Goal: Find specific page/section: Find specific page/section

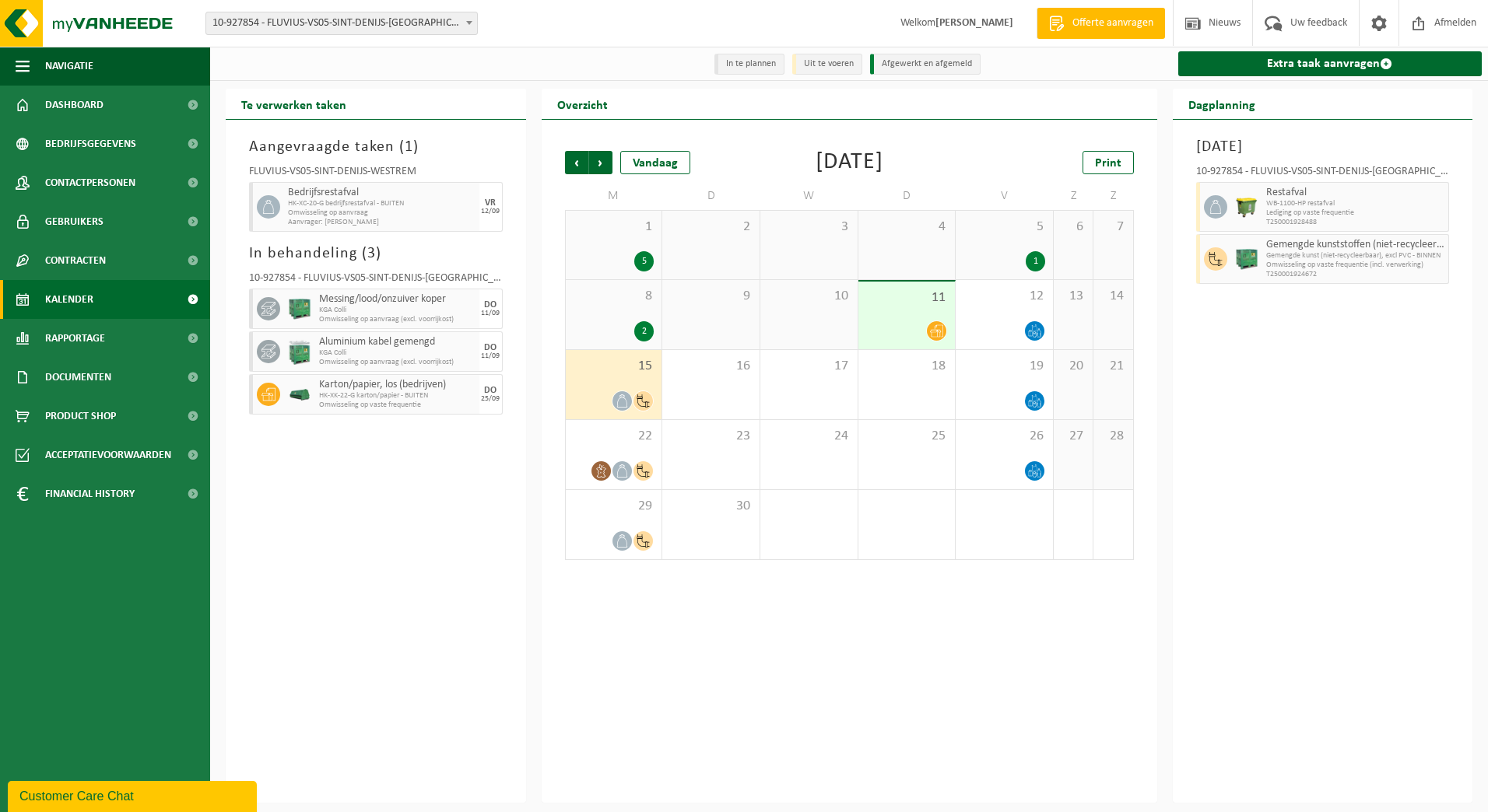
click at [490, 24] on form "10-733591 - FLUVIUS SYSTEM OPERATOR CVBA - MERELBEKE-MELLE 10-908797 - FLUVIUS …" at bounding box center [349, 23] width 288 height 9
click at [456, 29] on span "10-927854 - FLUVIUS-VS05-SINT-DENIJS-[GEOGRAPHIC_DATA] - [GEOGRAPHIC_DATA]" at bounding box center [341, 24] width 270 height 22
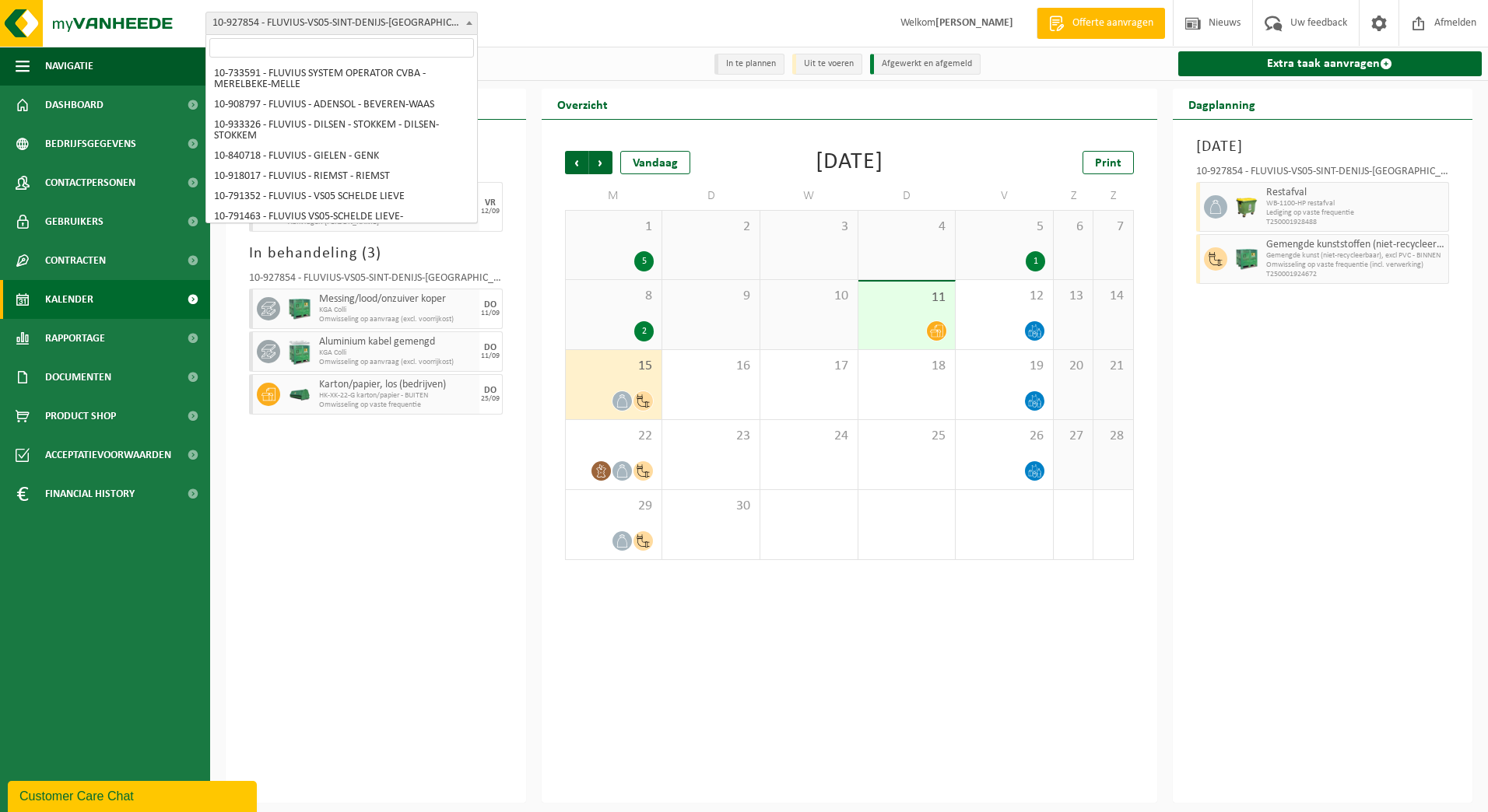
scroll to position [277, 0]
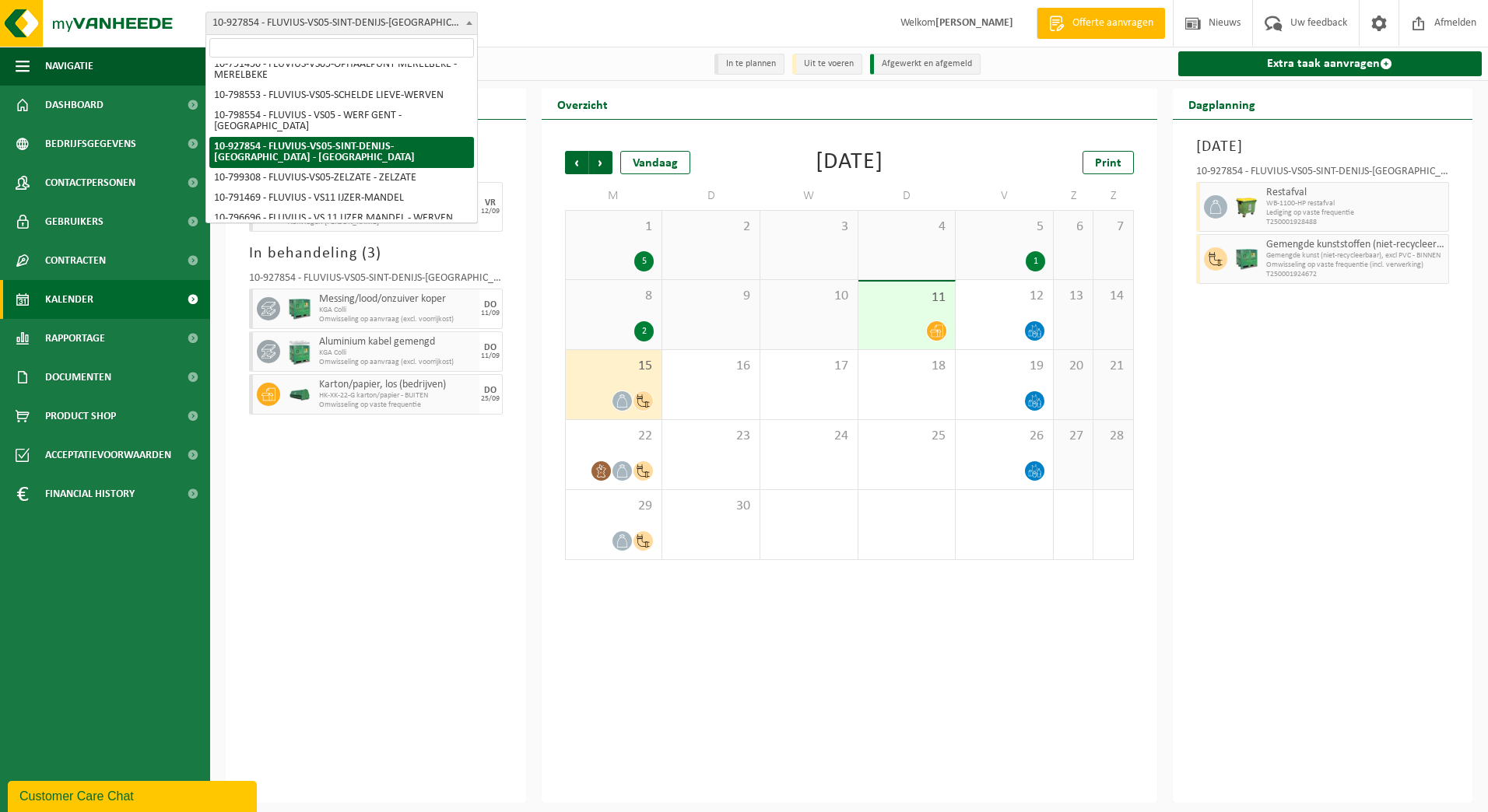
click at [416, 51] on input "search" at bounding box center [342, 48] width 265 height 20
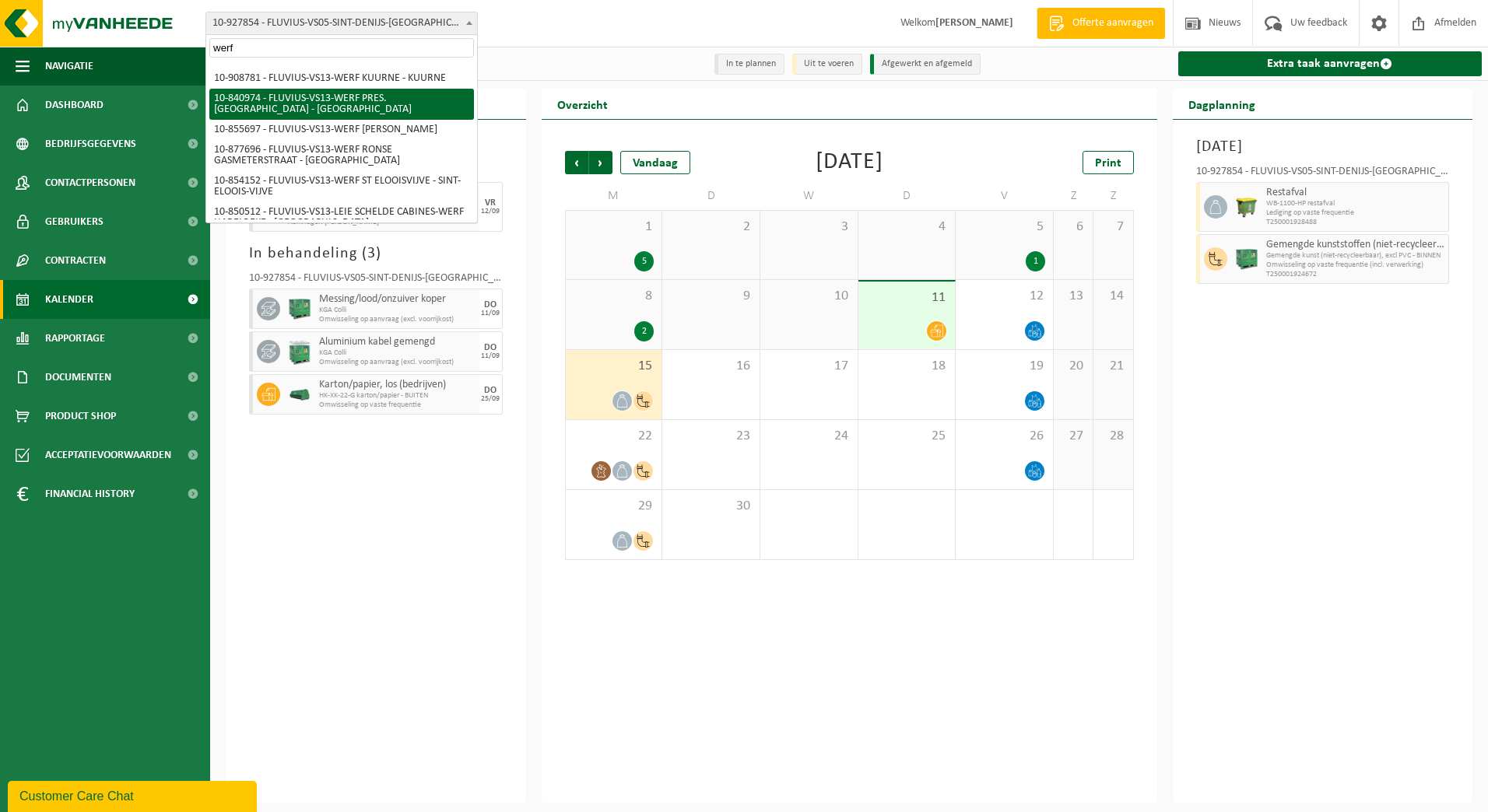
scroll to position [622, 0]
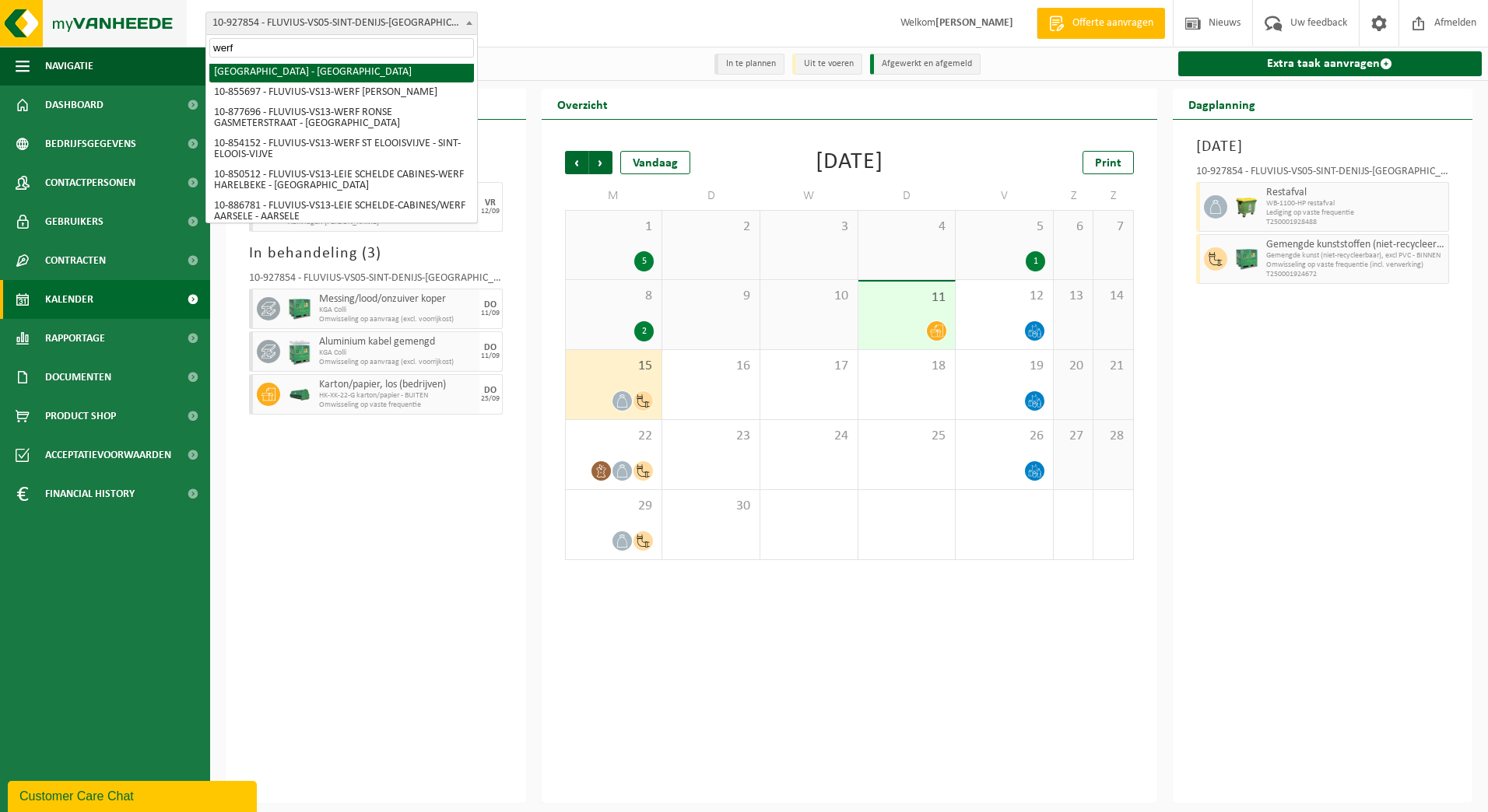
drag, startPoint x: 262, startPoint y: 47, endPoint x: 131, endPoint y: 16, distance: 134.6
click at [125, 23] on body "Vestiging: 10-733591 - FLUVIUS SYSTEM OPERATOR CVBA - MERELBEKE-MELLE 10-908797…" at bounding box center [744, 401] width 1488 height 803
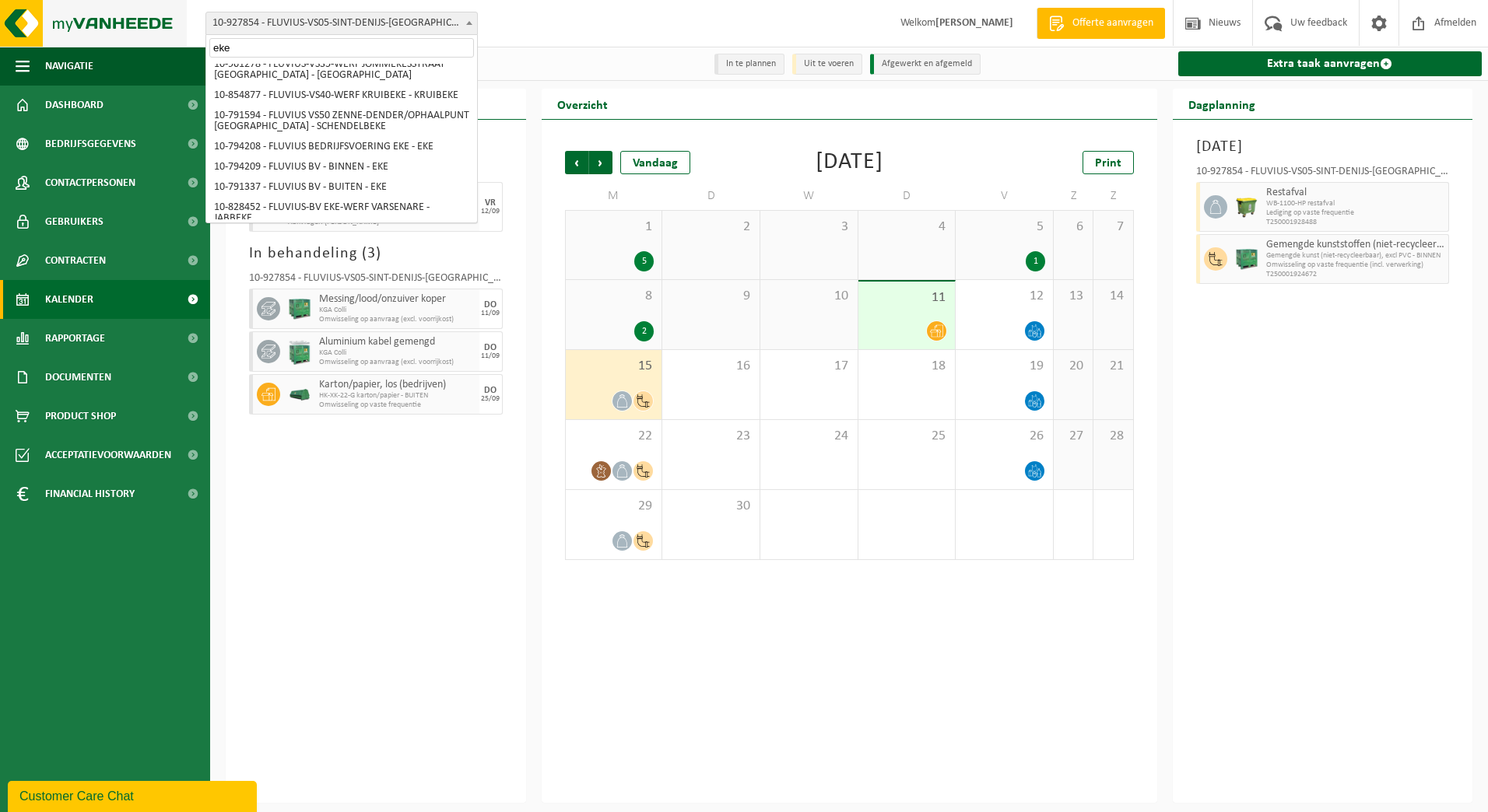
scroll to position [0, 0]
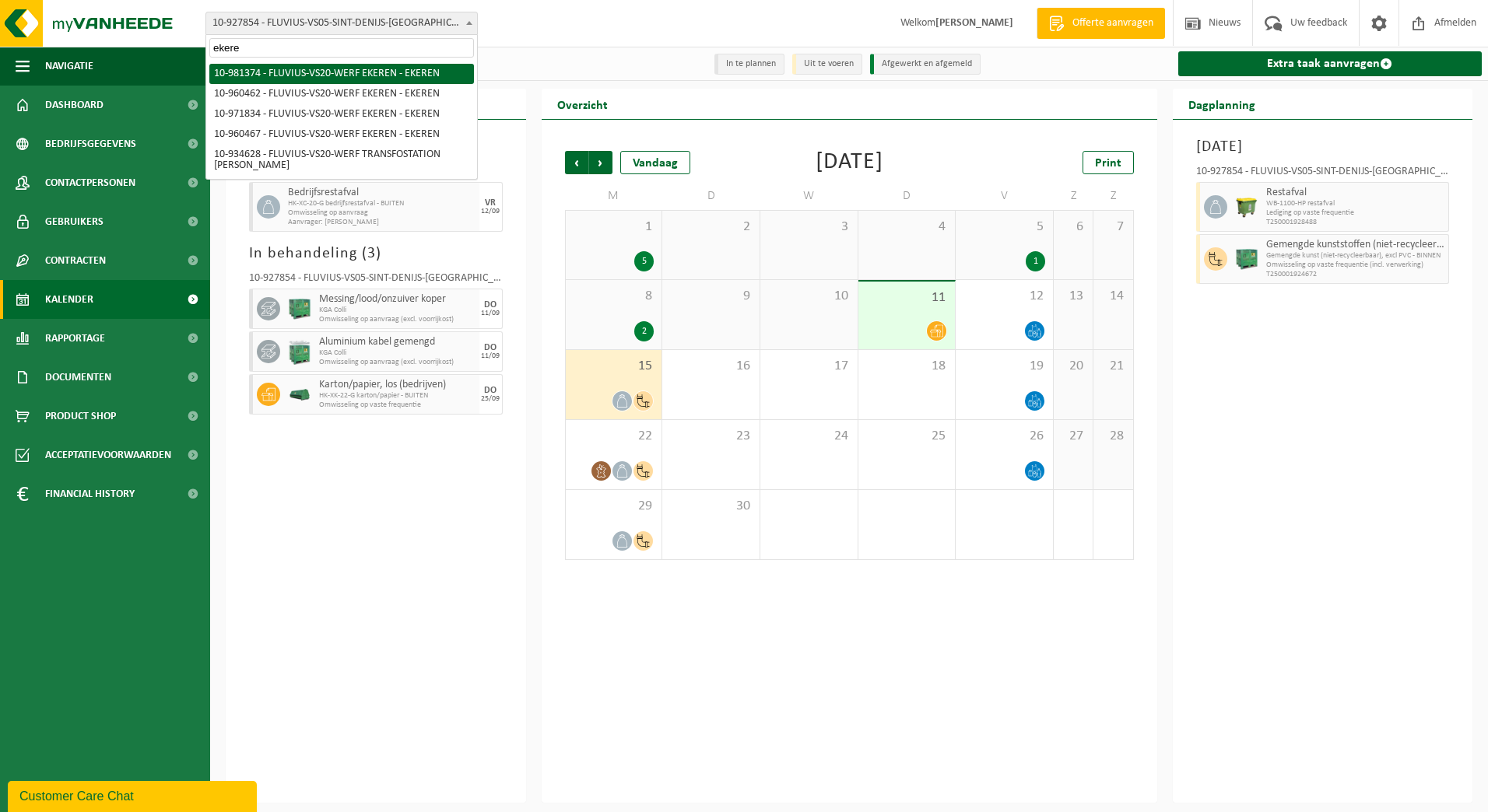
type input "ekere"
select select "161923"
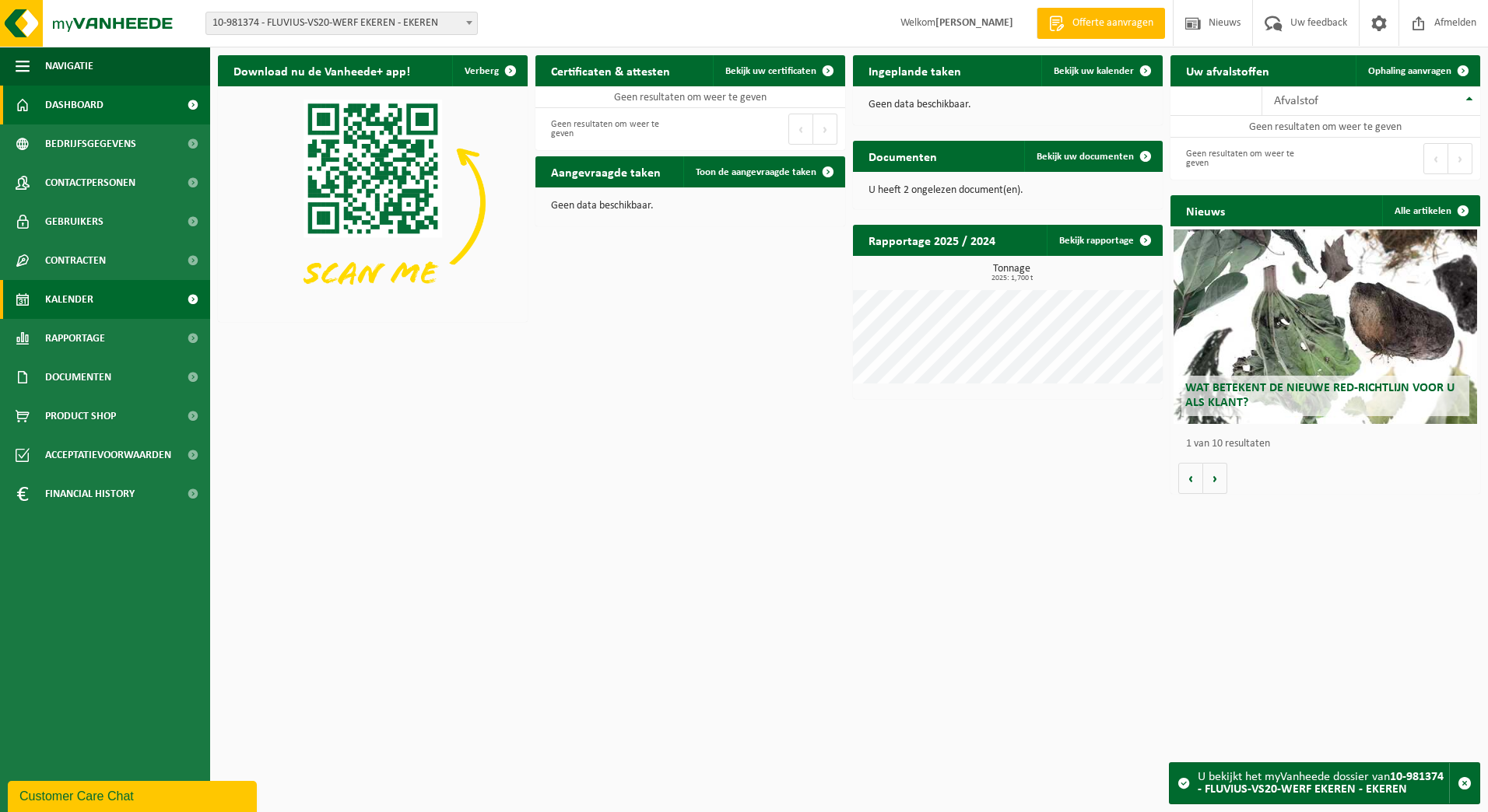
click at [100, 295] on link "Kalender" at bounding box center [105, 299] width 210 height 39
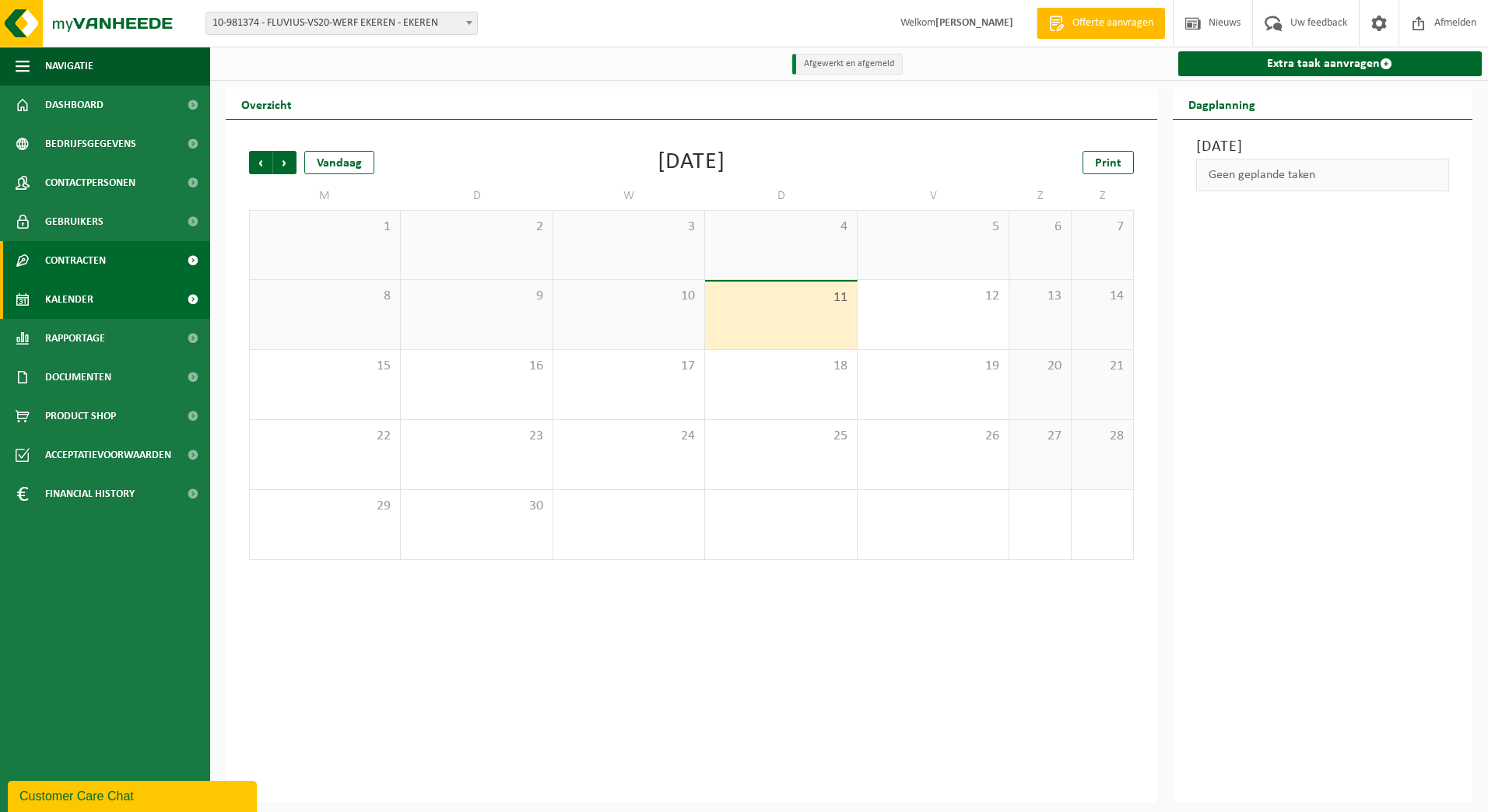
click at [100, 257] on span "Contracten" at bounding box center [75, 261] width 60 height 39
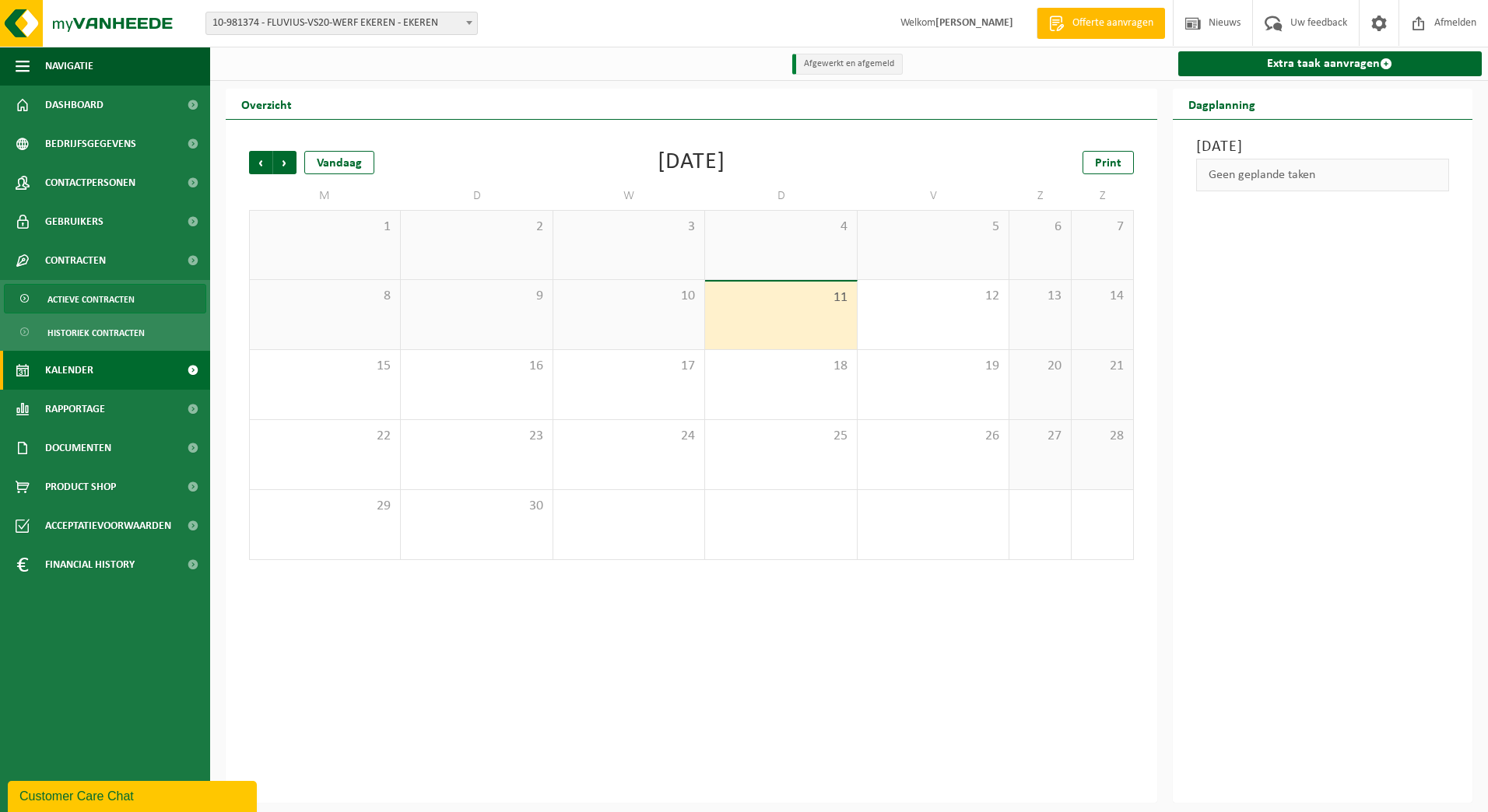
click at [85, 292] on span "Actieve contracten" at bounding box center [91, 299] width 87 height 30
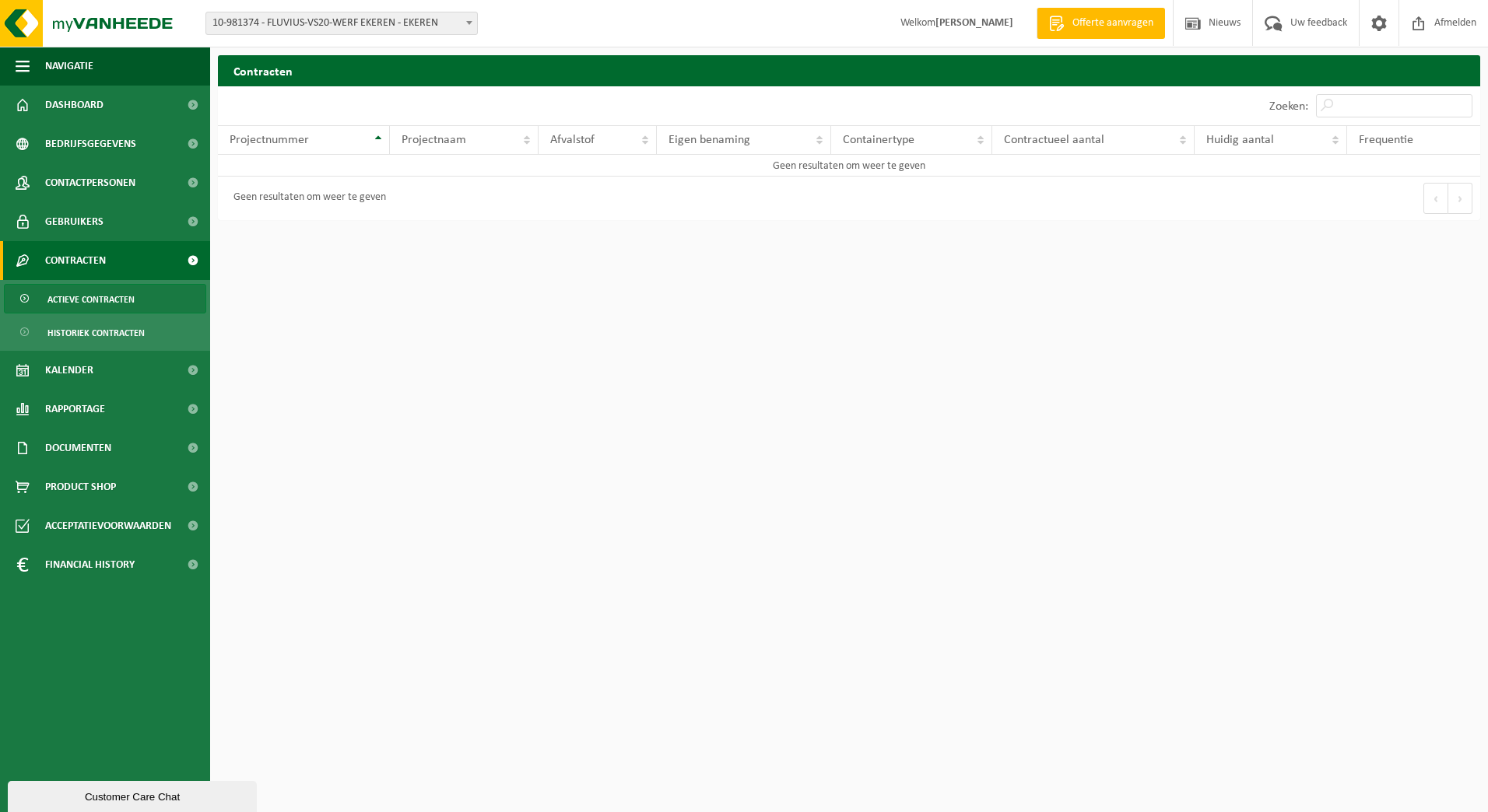
click at [466, 25] on span at bounding box center [470, 23] width 16 height 20
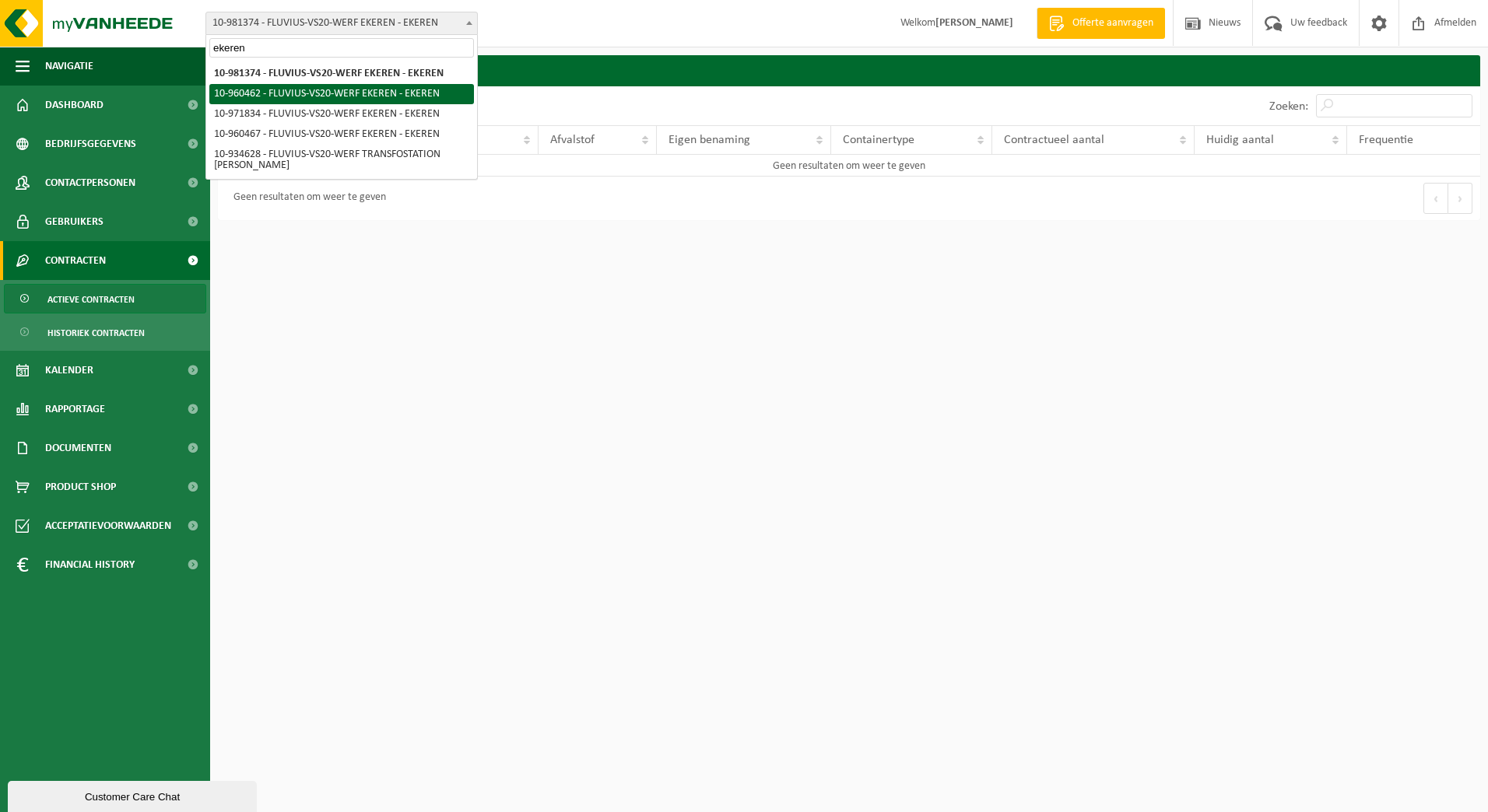
type input "ekeren"
select select "149424"
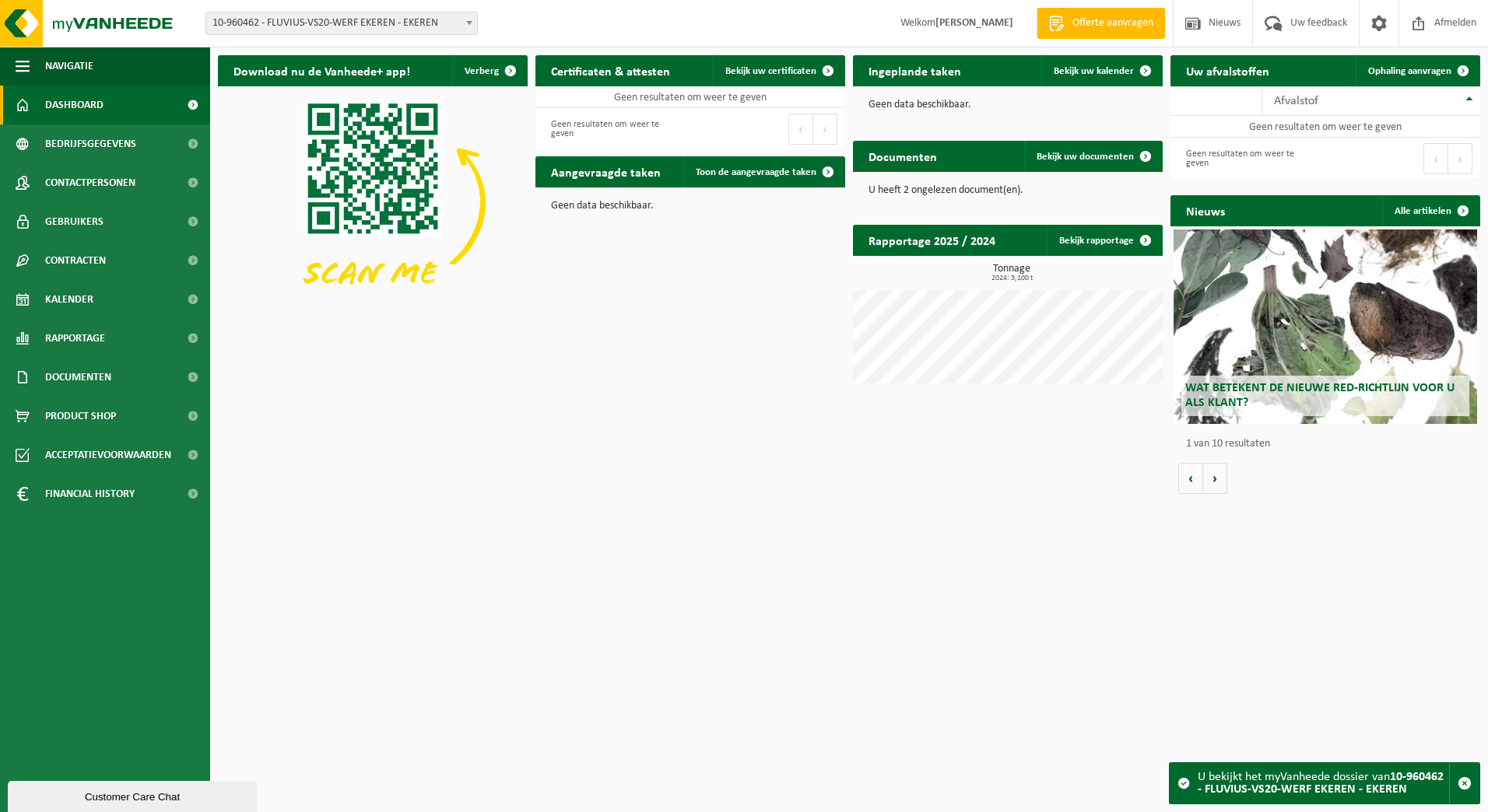
click at [448, 22] on span "10-960462 - FLUVIUS-VS20-WERF EKEREN - EKEREN" at bounding box center [341, 24] width 270 height 22
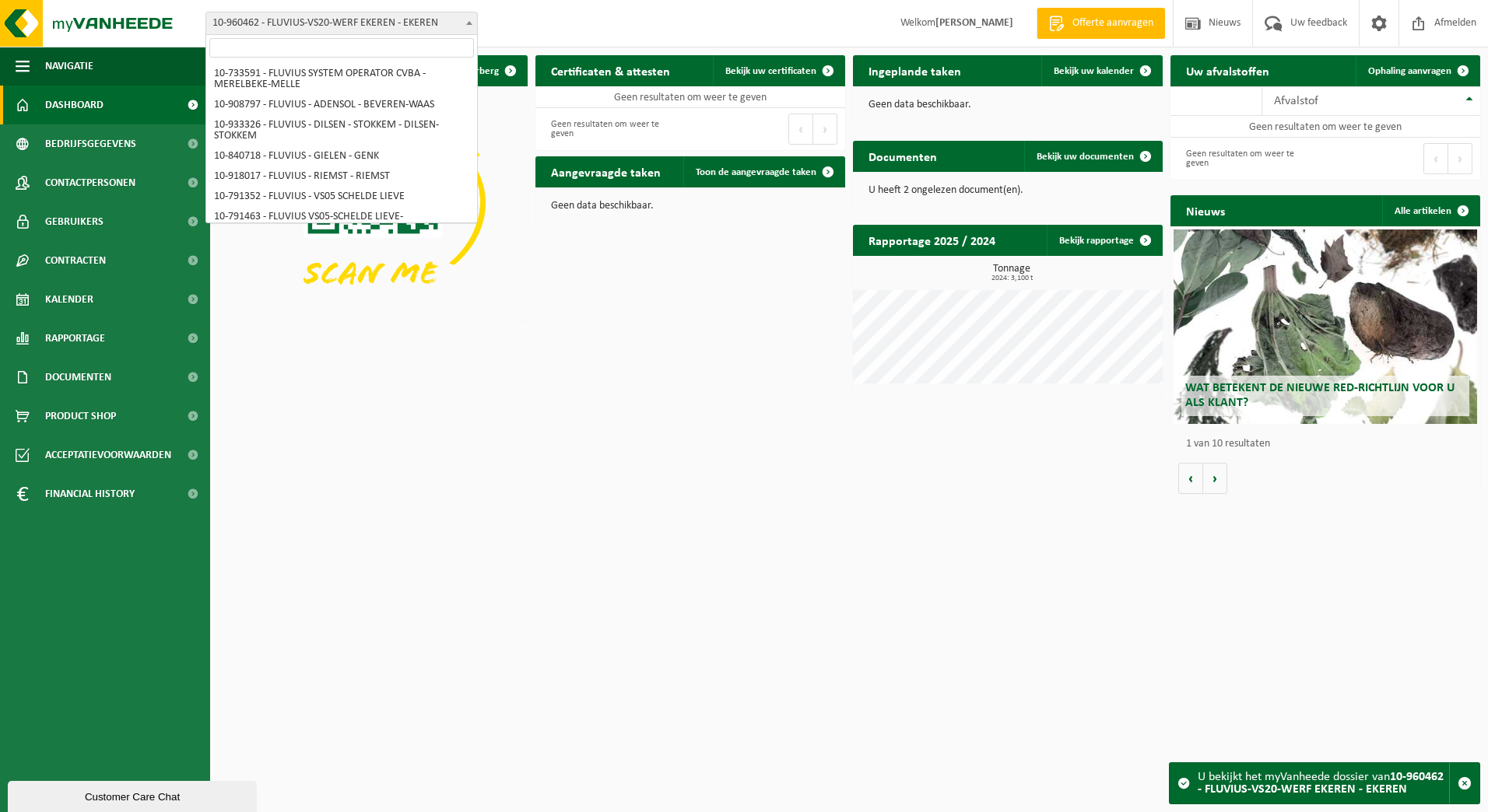
scroll to position [3414, 0]
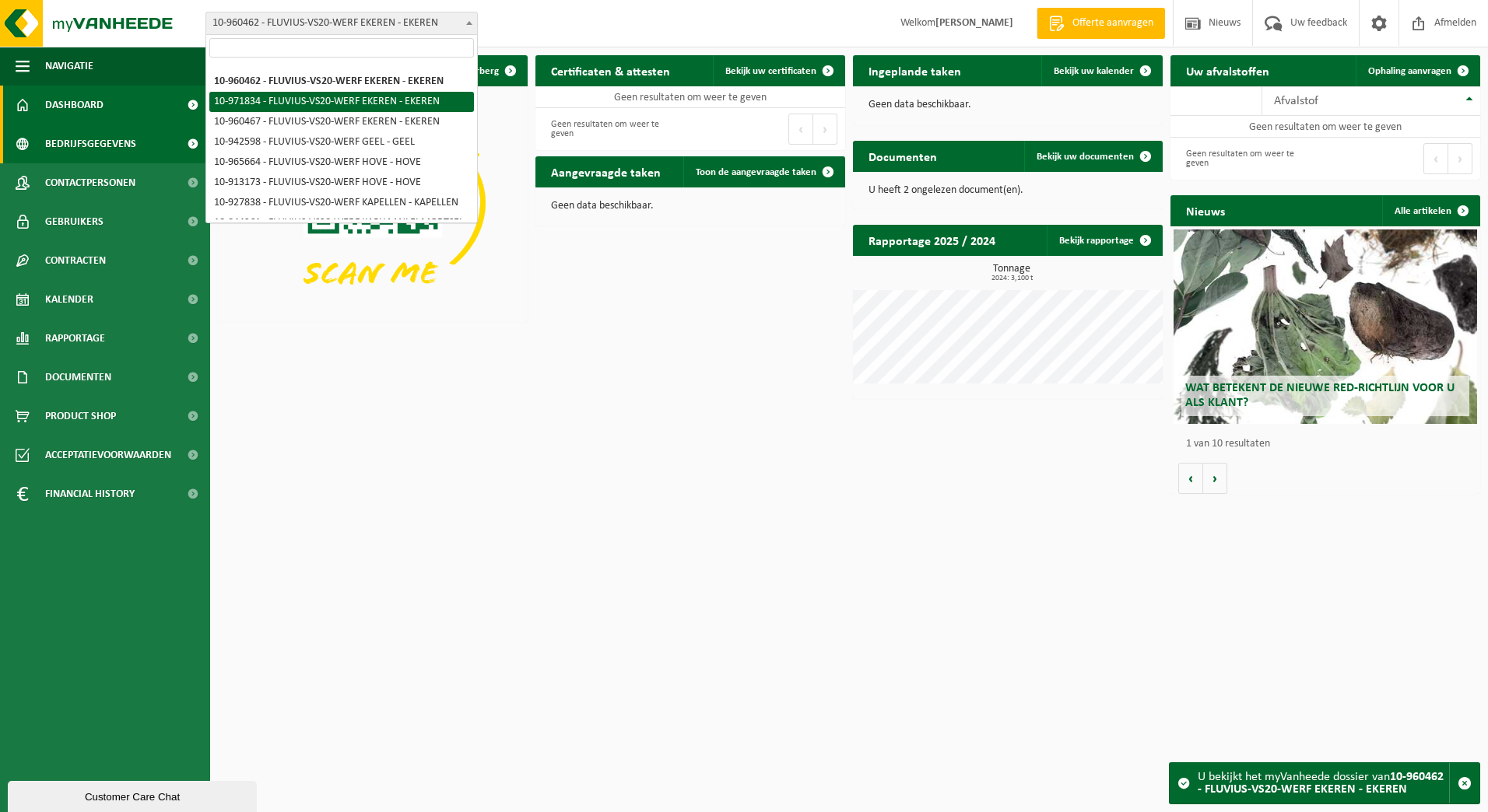
click at [41, 140] on link "Bedrijfsgegevens" at bounding box center [105, 144] width 210 height 39
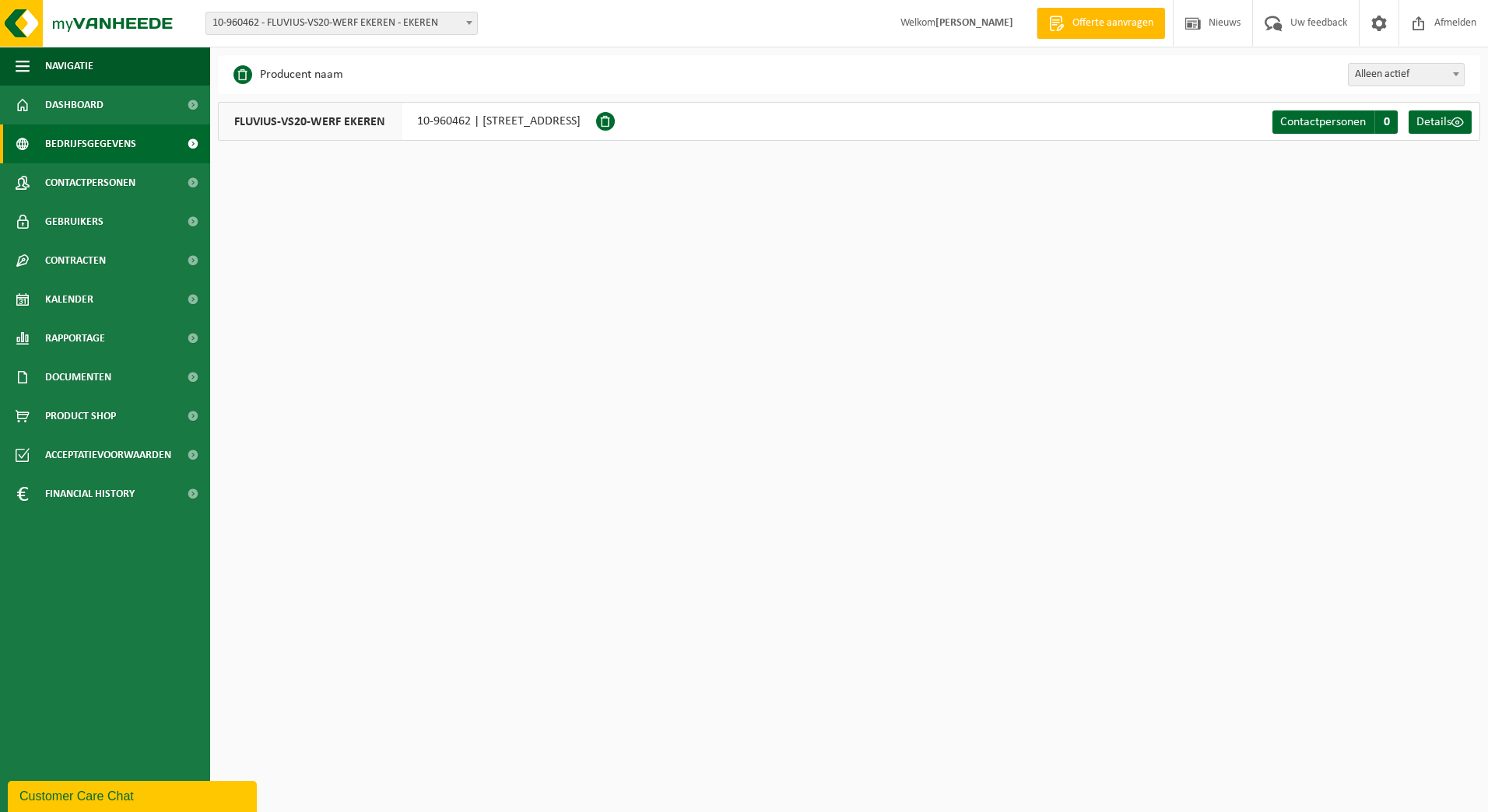
click at [434, 24] on span "10-960462 - FLUVIUS-VS20-WERF EKEREN - EKEREN" at bounding box center [341, 24] width 270 height 22
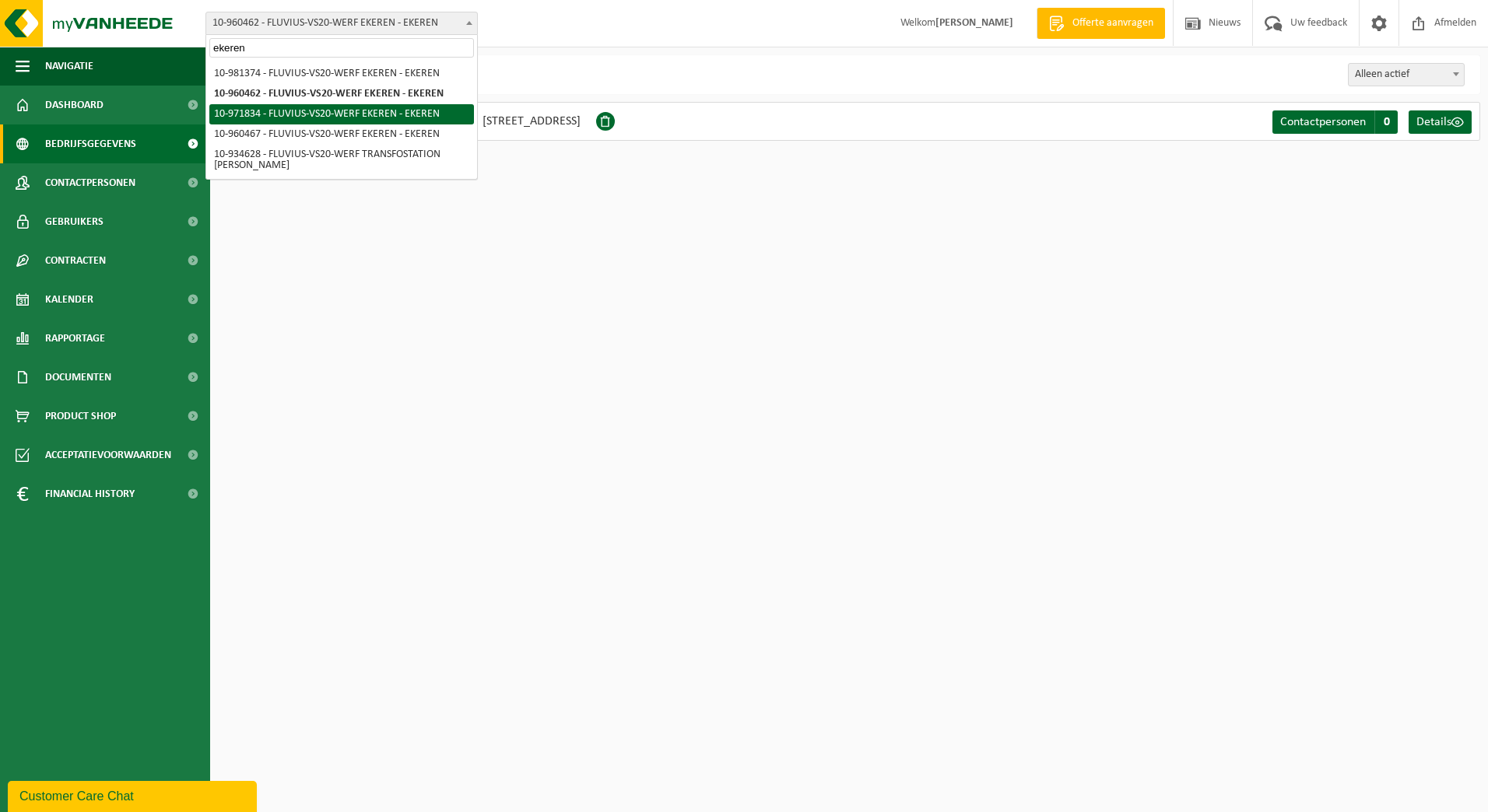
type input "ekeren"
select select "156031"
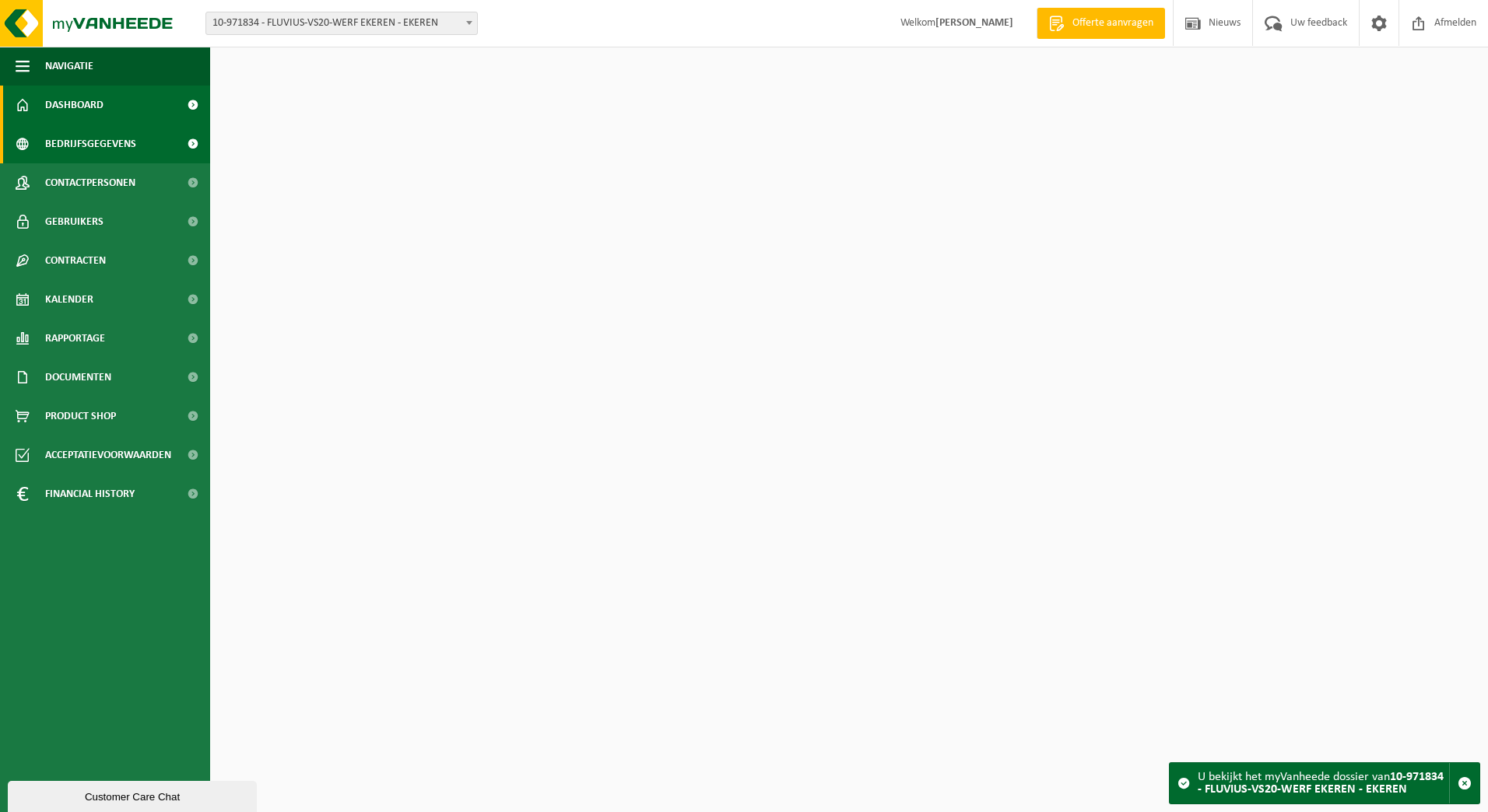
click at [71, 138] on span "Bedrijfsgegevens" at bounding box center [91, 144] width 91 height 39
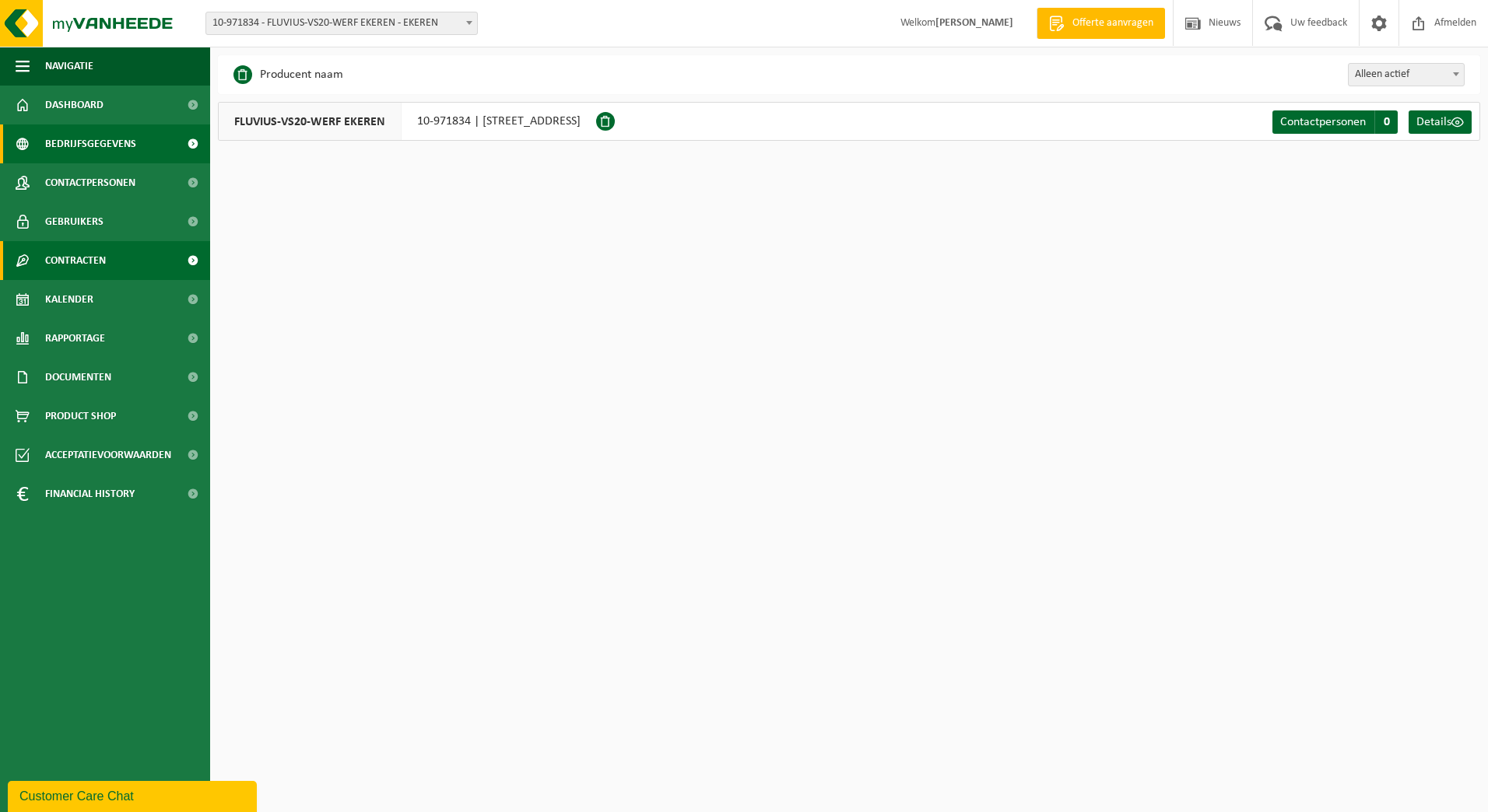
click at [54, 259] on span "Contracten" at bounding box center [75, 261] width 60 height 39
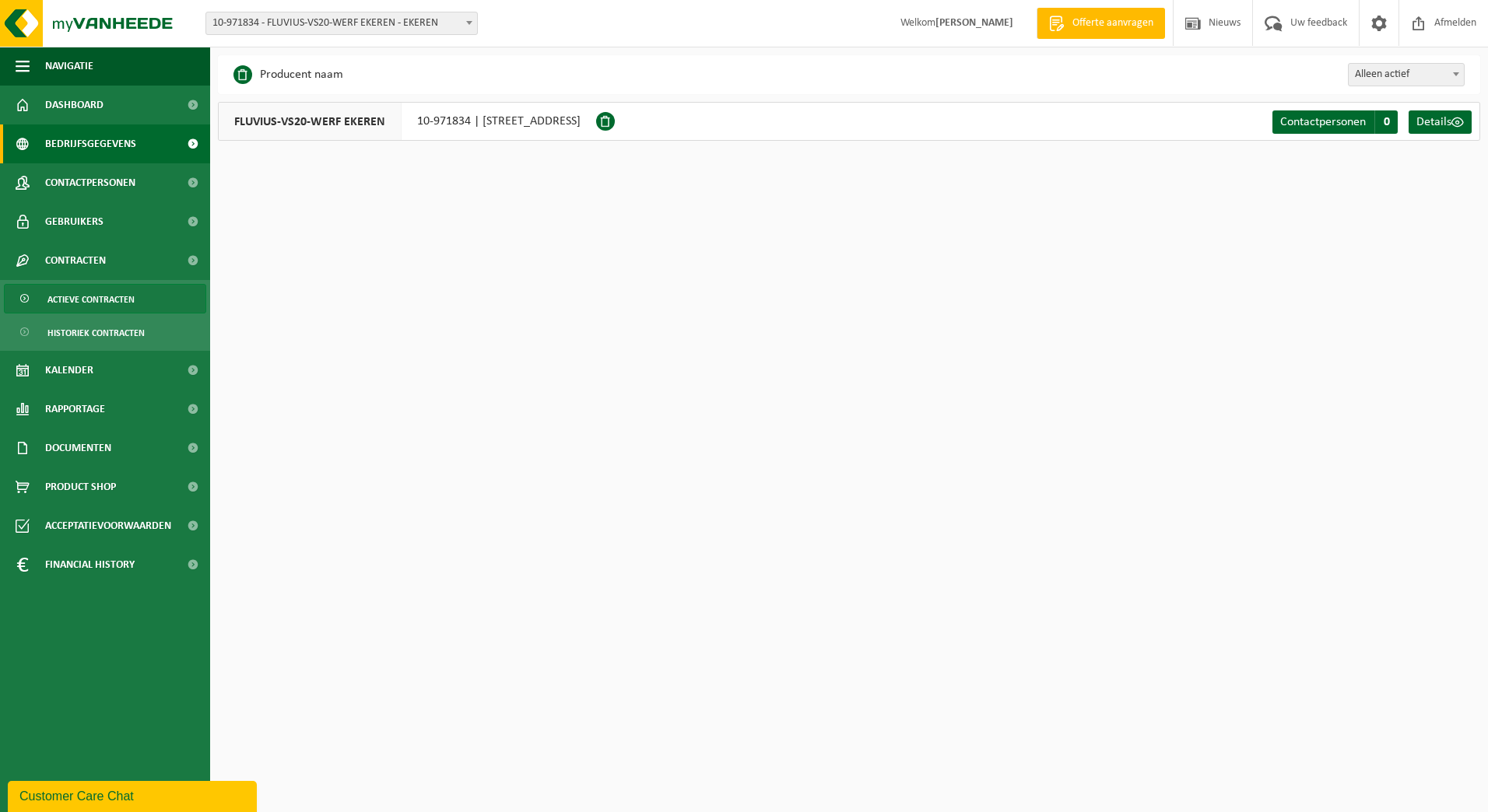
click at [74, 305] on span "Actieve contracten" at bounding box center [91, 299] width 87 height 30
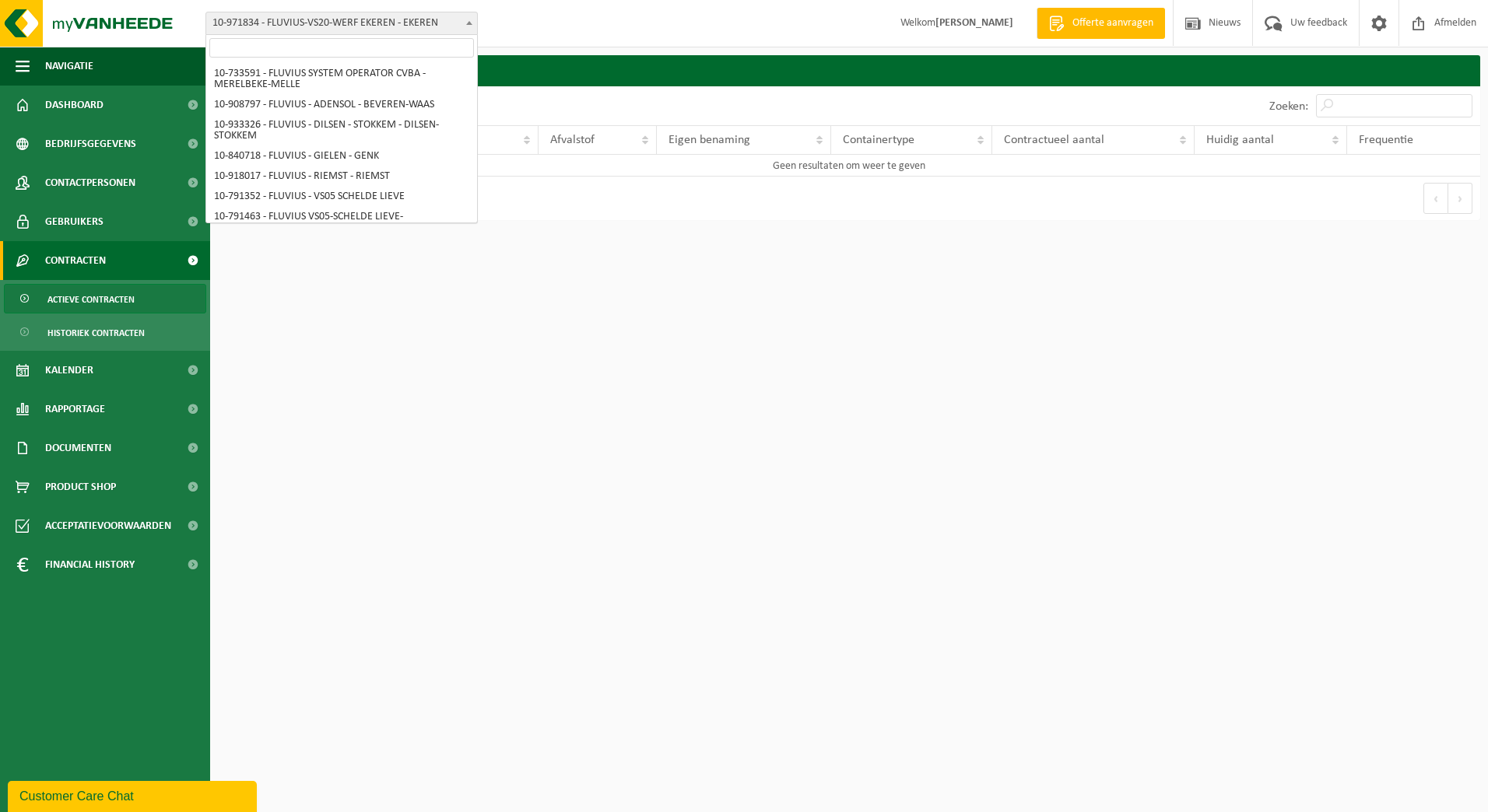
click at [455, 20] on span "10-971834 - FLUVIUS-VS20-WERF EKEREN - EKEREN" at bounding box center [341, 24] width 270 height 22
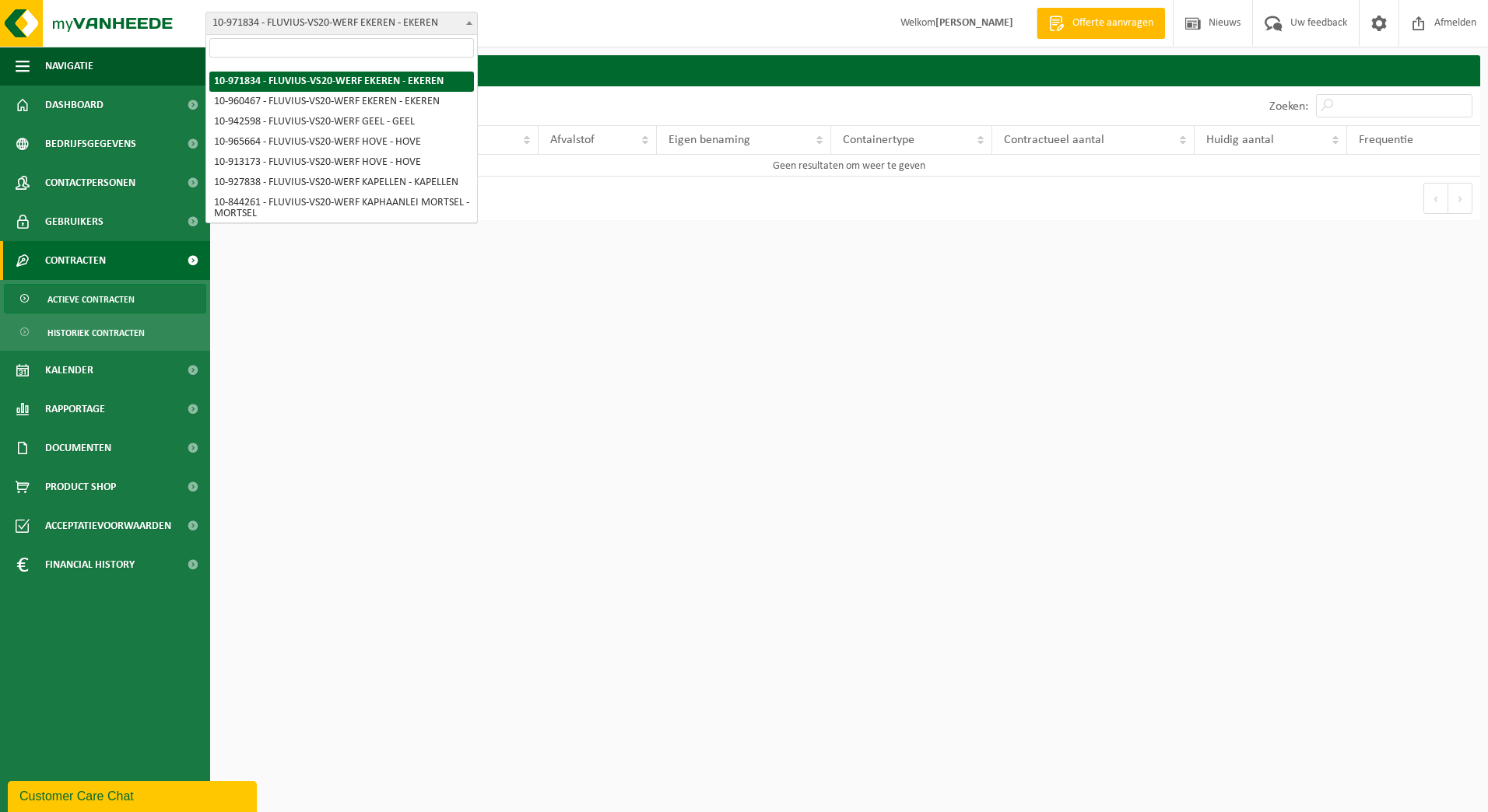
click at [389, 45] on input "search" at bounding box center [342, 48] width 265 height 20
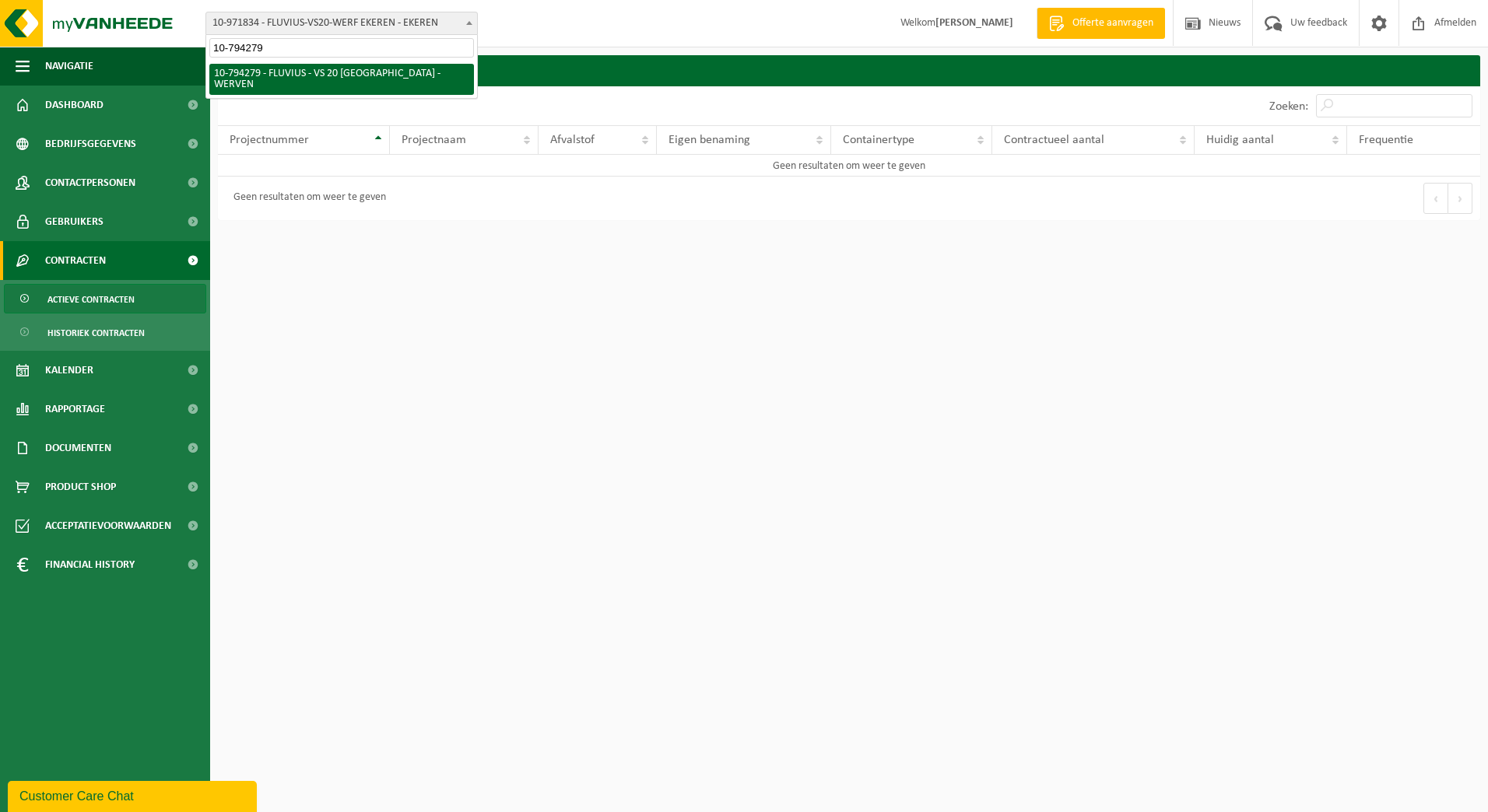
type input "10-794279"
select select "31005"
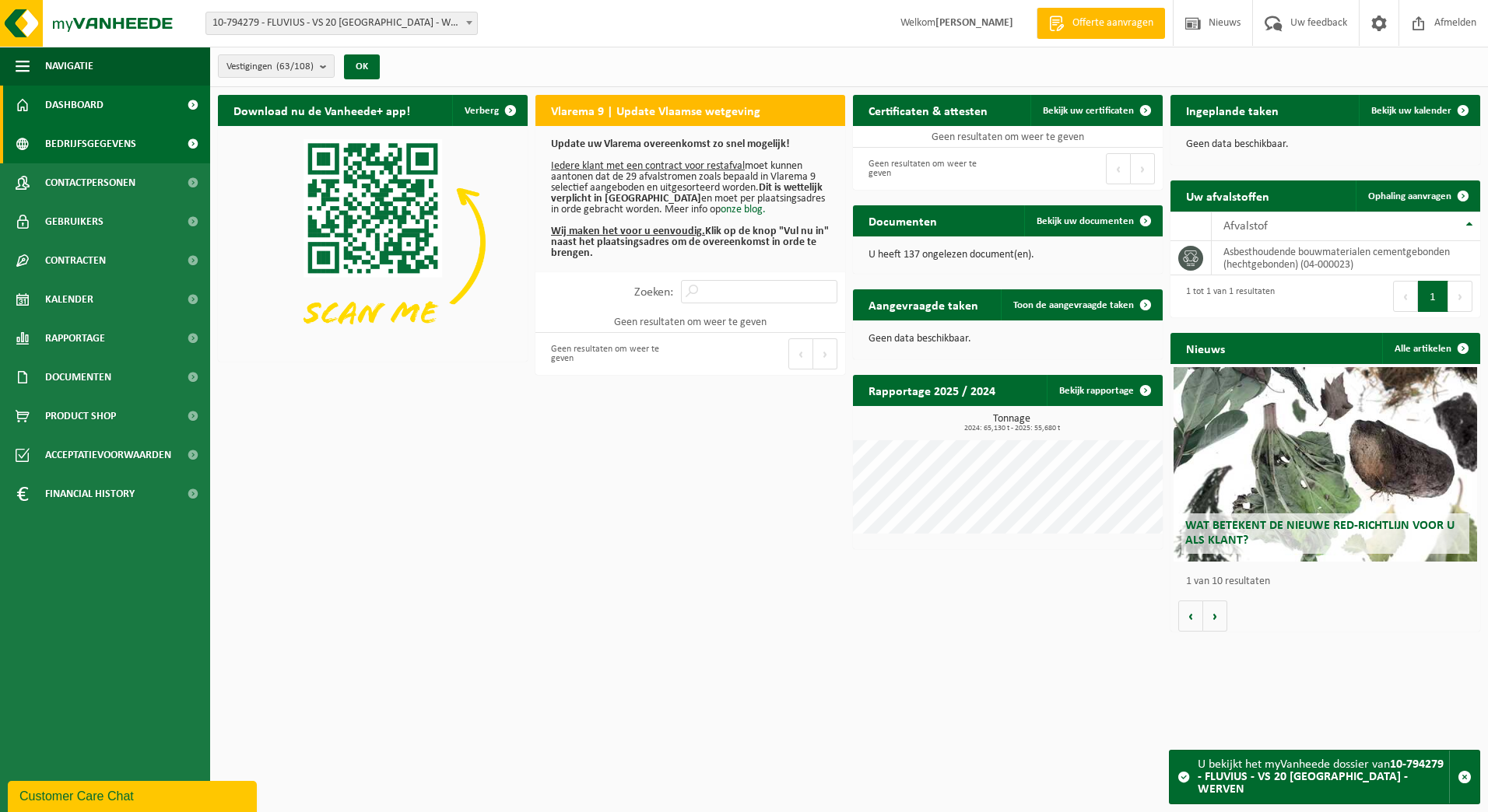
click at [107, 136] on span "Bedrijfsgegevens" at bounding box center [91, 144] width 91 height 39
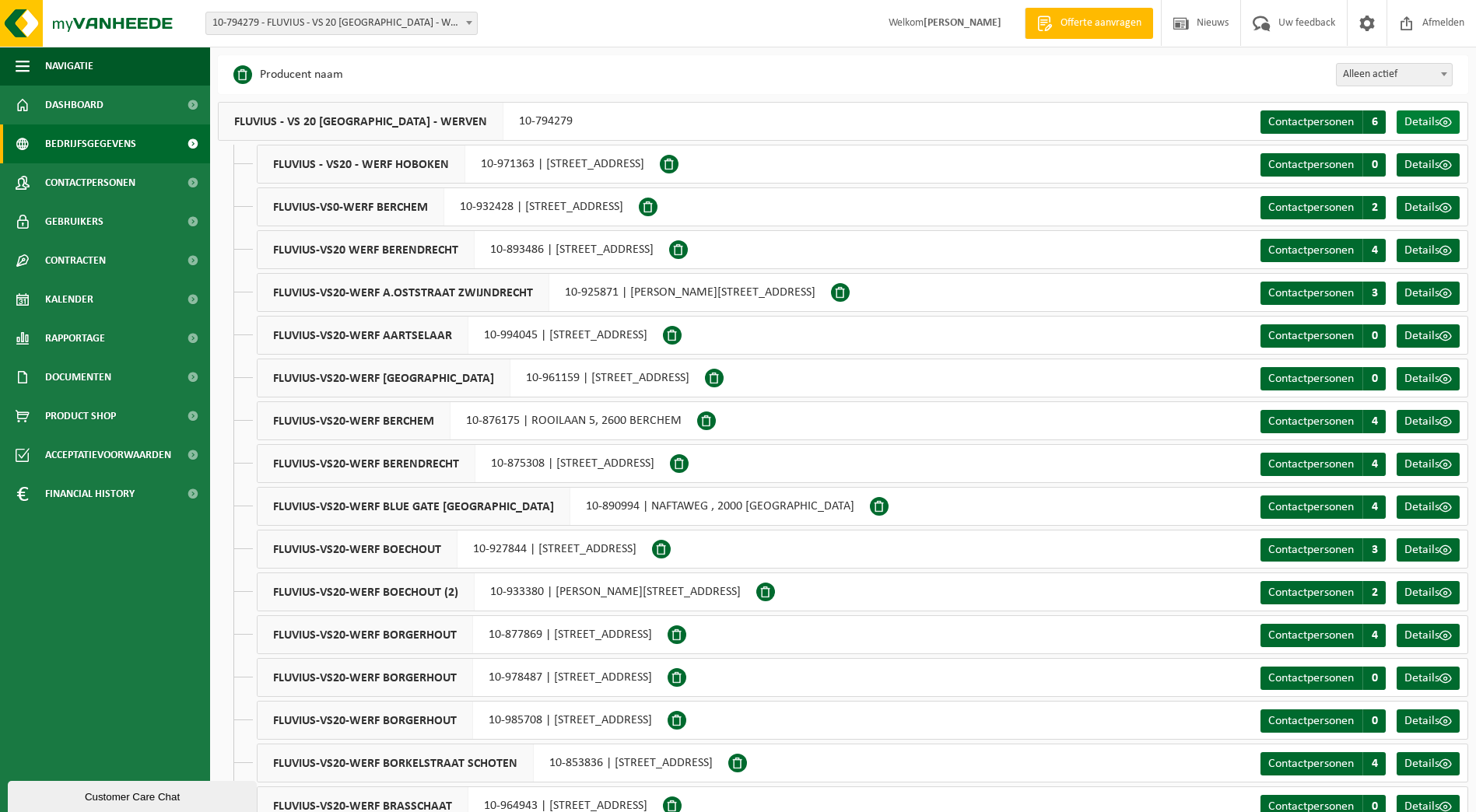
click at [1420, 119] on span "Details" at bounding box center [1422, 122] width 35 height 13
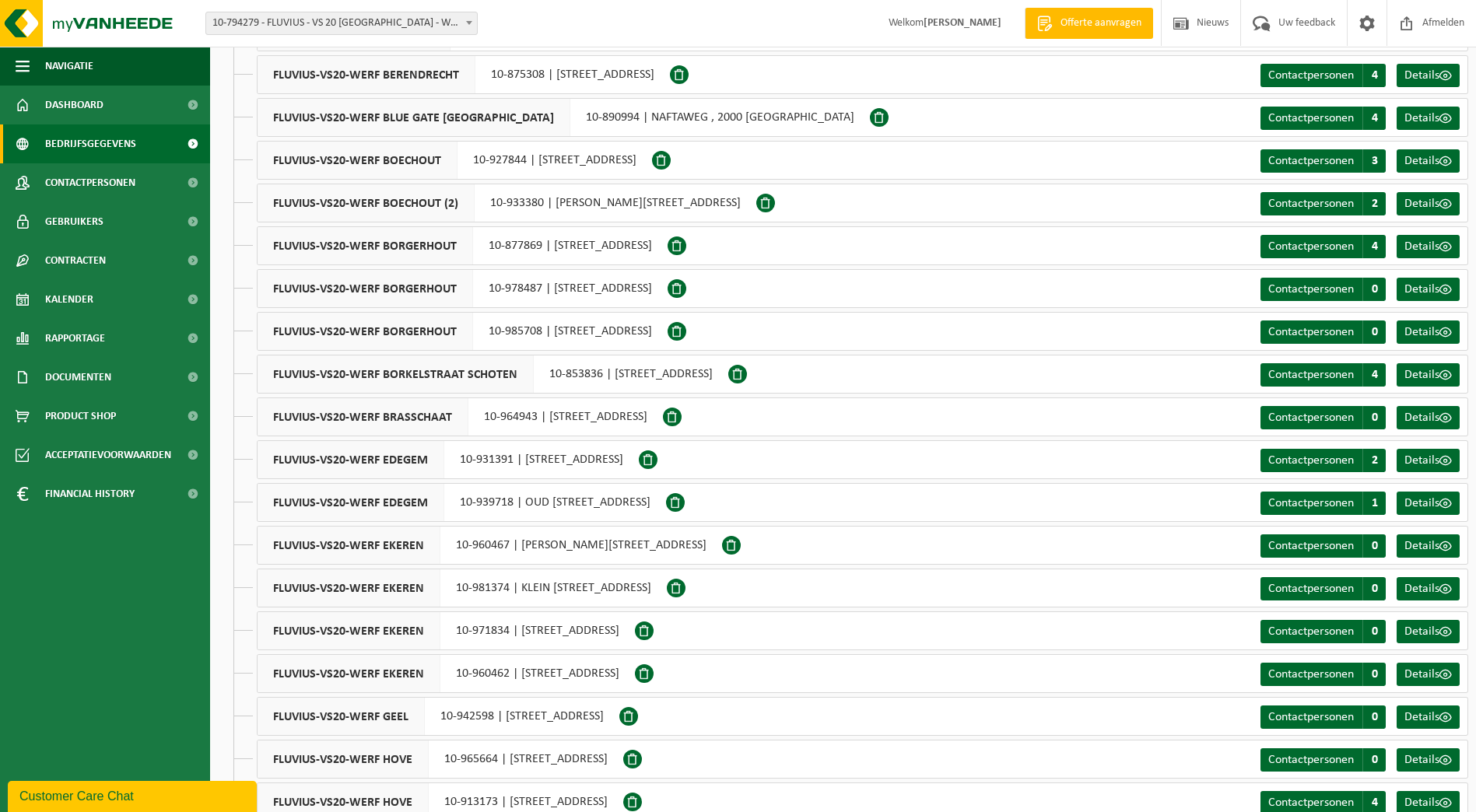
scroll to position [700, 0]
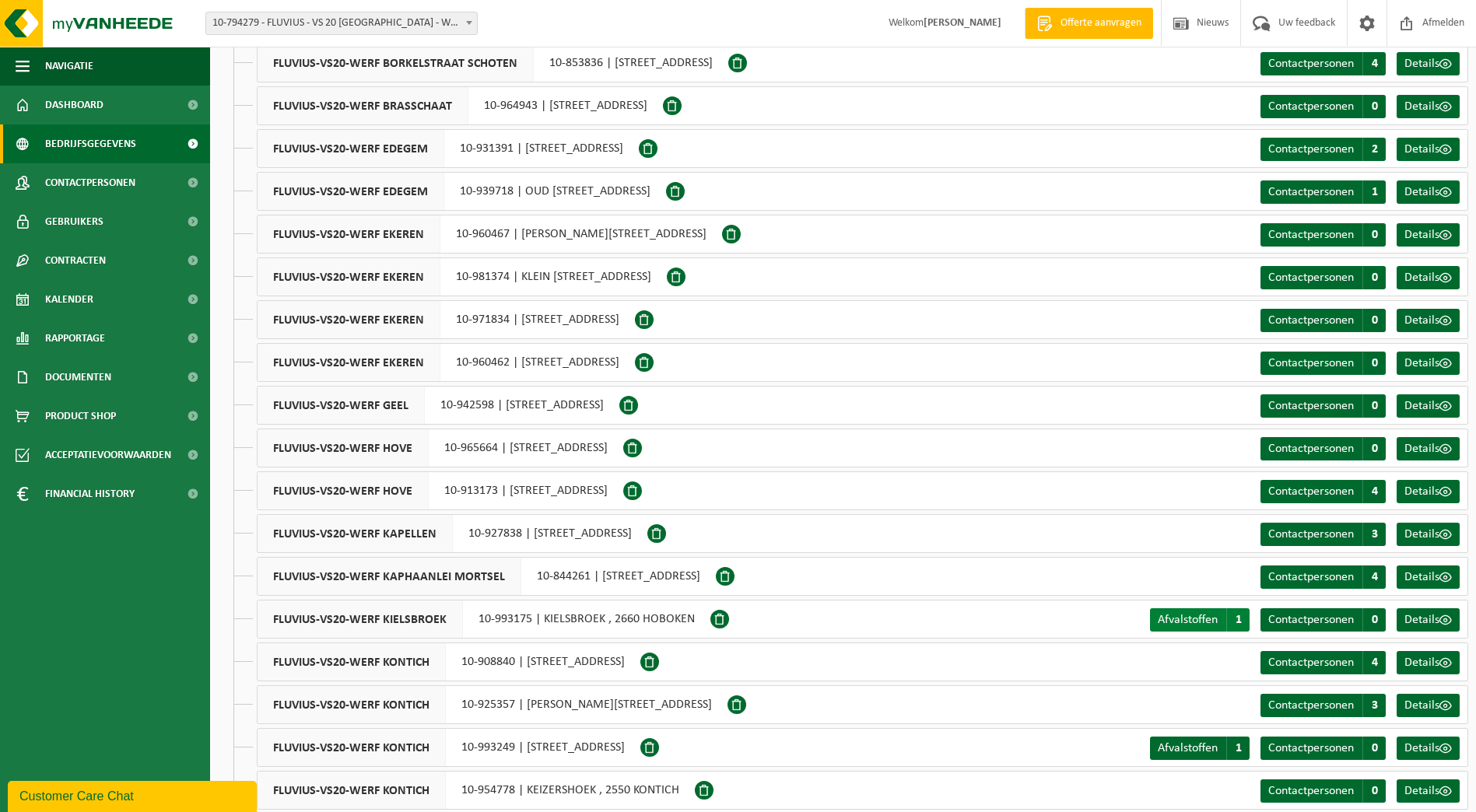
click at [1180, 618] on span "Afvalstoffen" at bounding box center [1188, 620] width 60 height 13
